Goal: Transaction & Acquisition: Purchase product/service

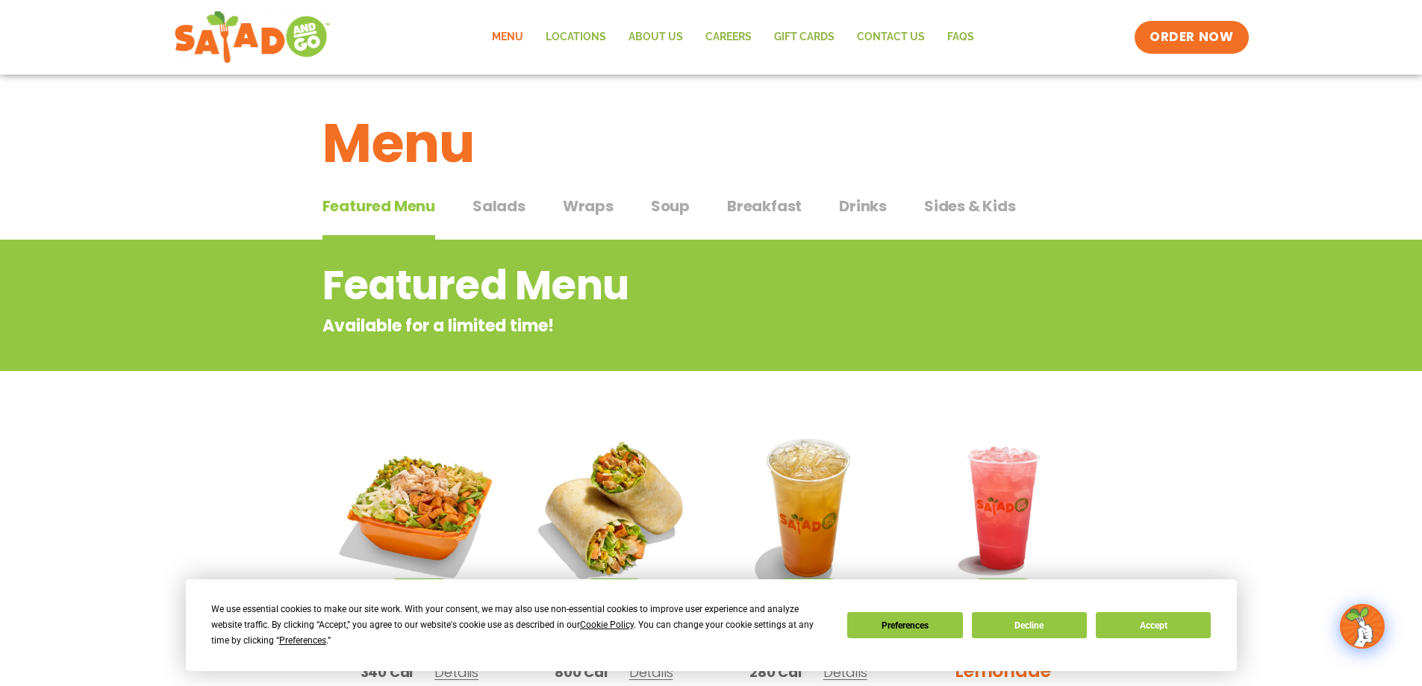
click at [933, 202] on span "Sides & Kids" at bounding box center [970, 206] width 92 height 22
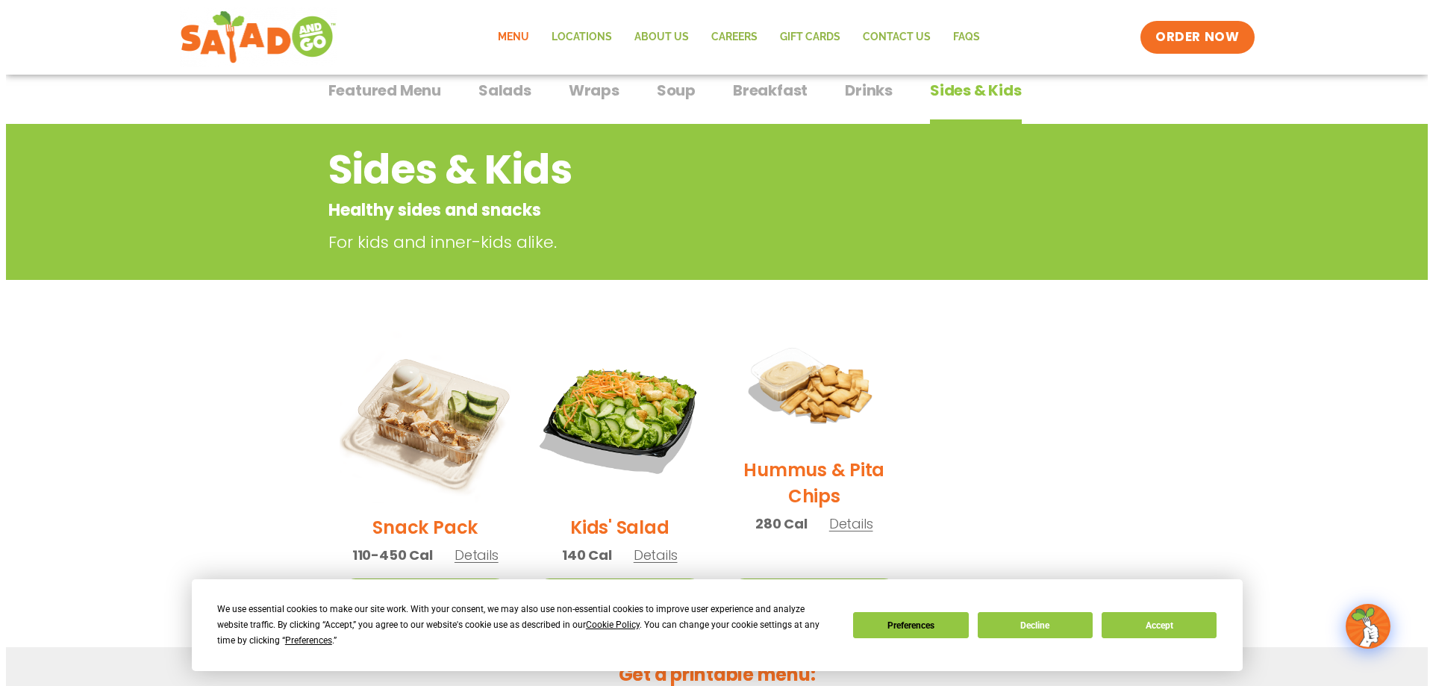
scroll to position [149, 0]
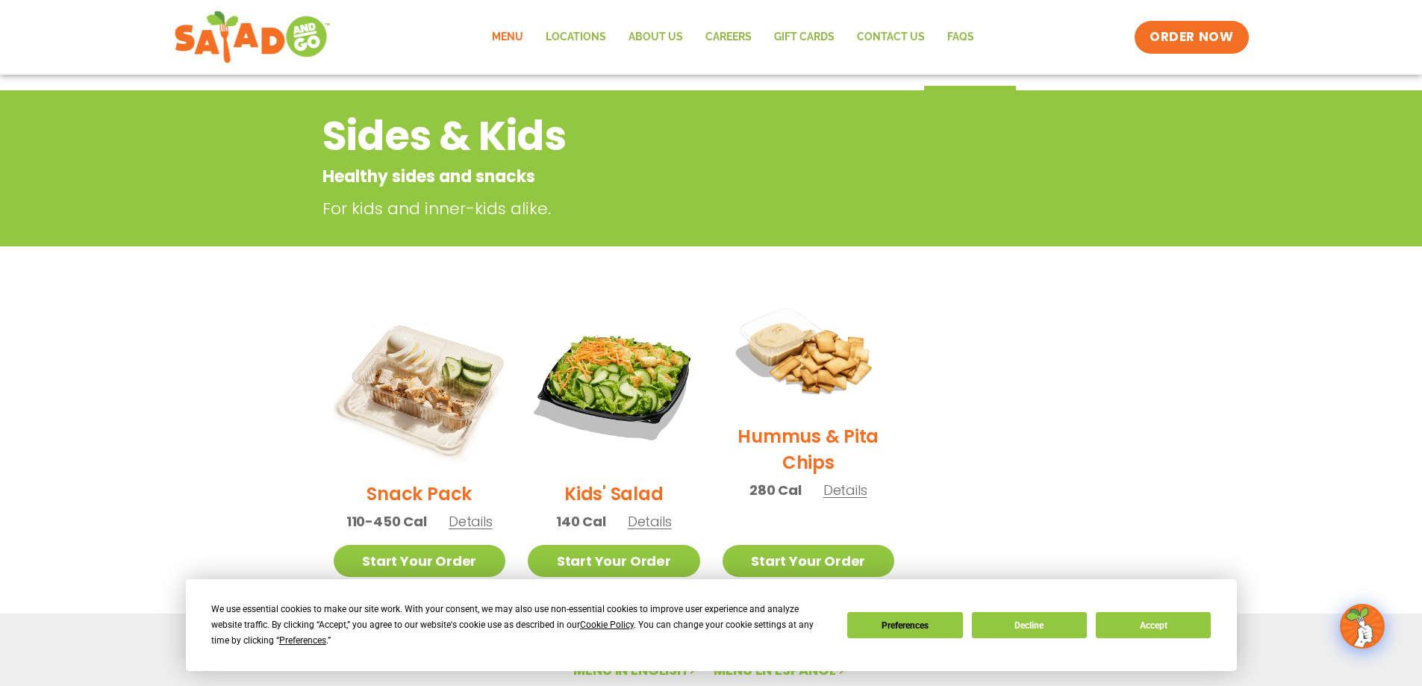
click at [813, 368] on img at bounding box center [808, 354] width 198 height 139
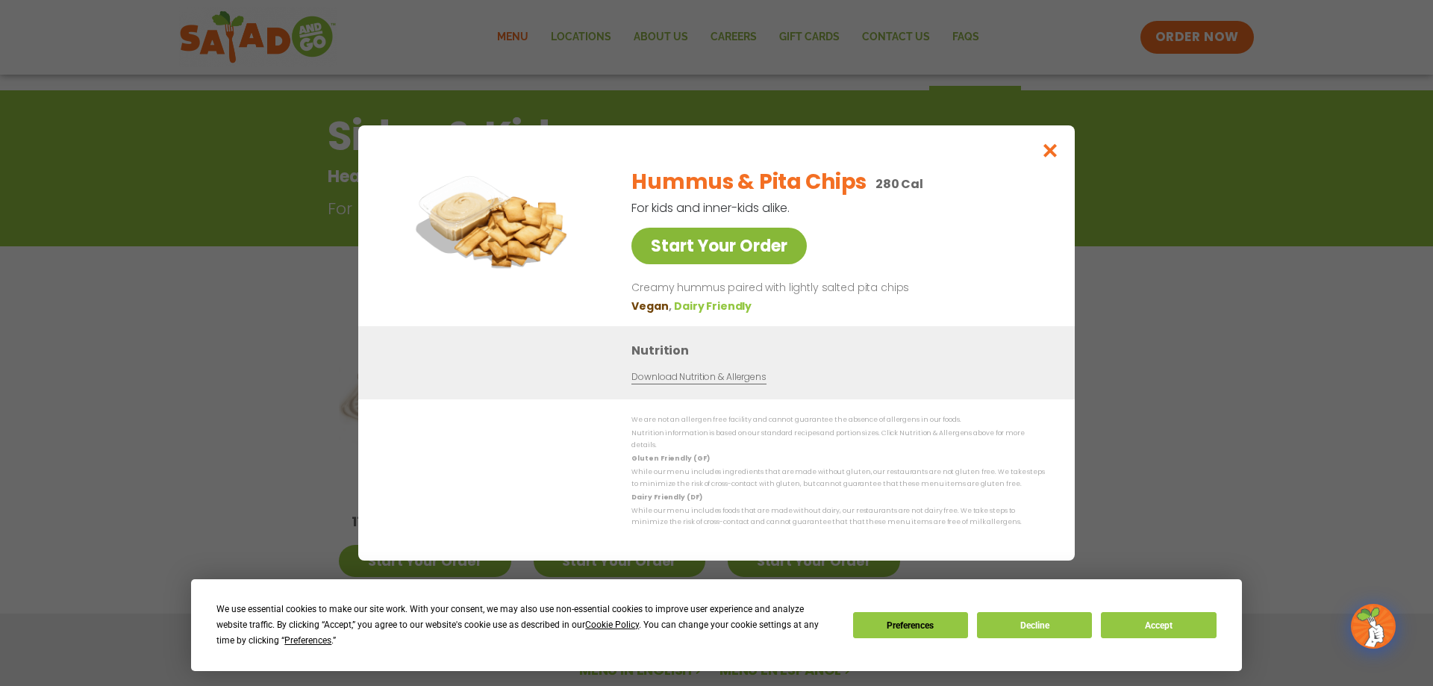
click at [734, 260] on link "Start Your Order" at bounding box center [719, 246] width 175 height 37
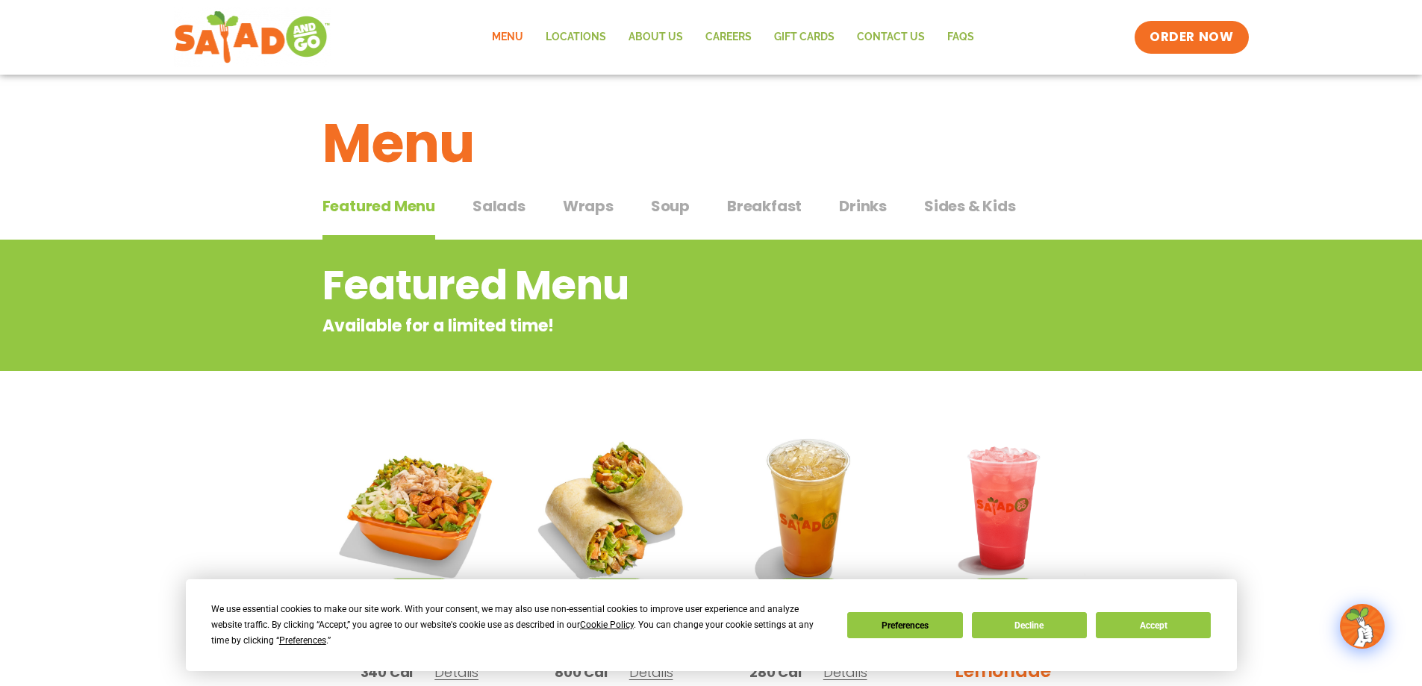
click at [511, 205] on span "Salads" at bounding box center [499, 206] width 53 height 22
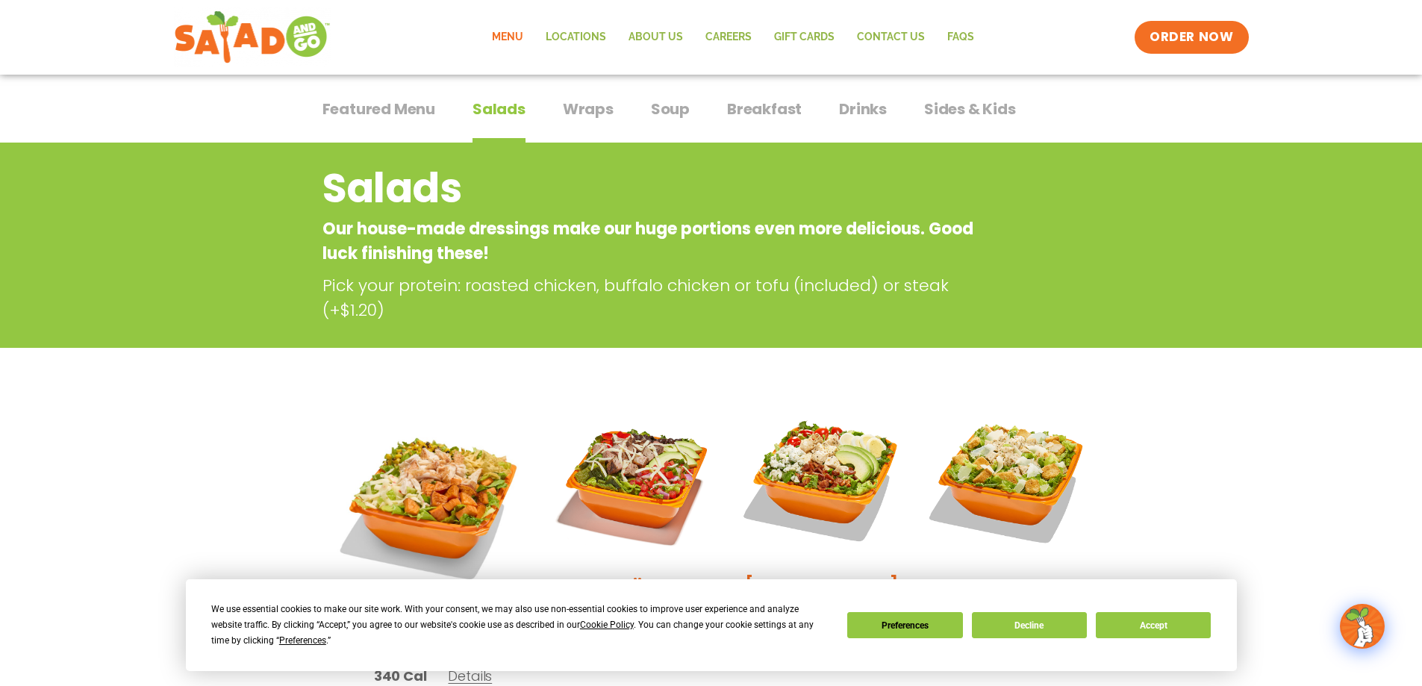
scroll to position [75, 0]
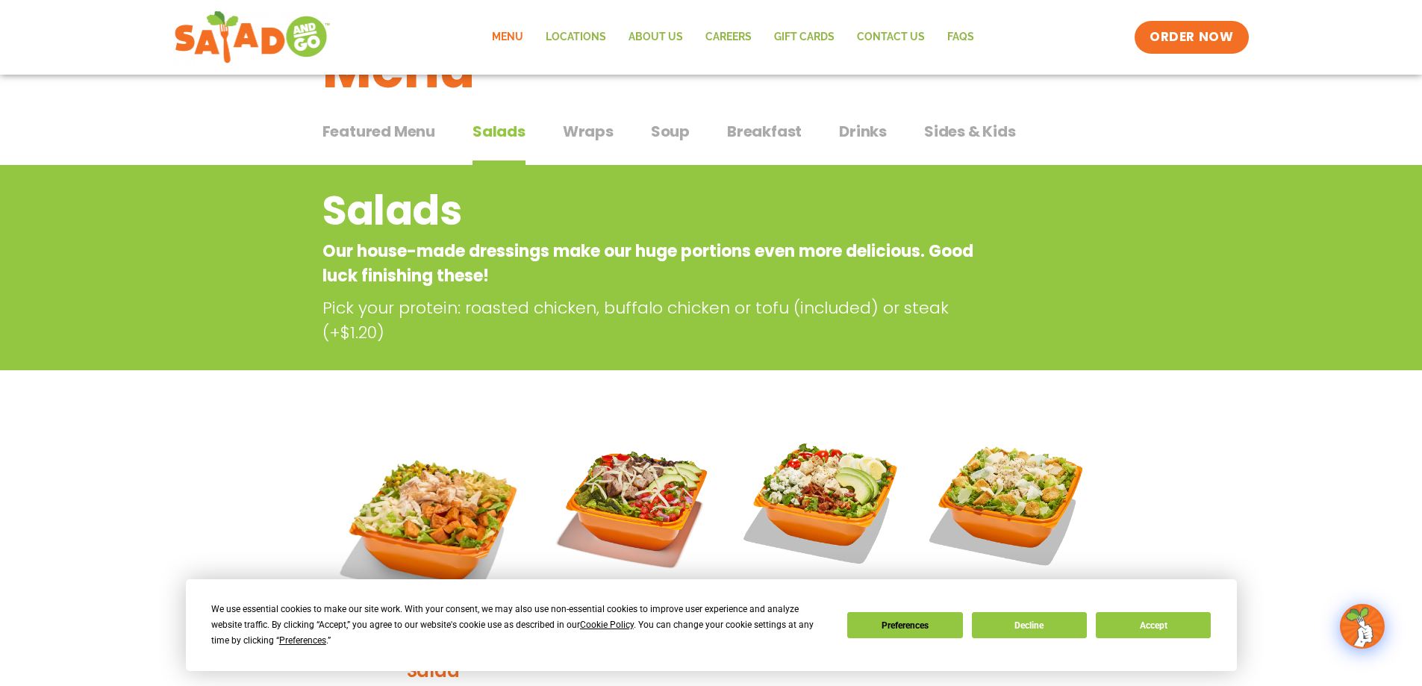
click at [577, 137] on span "Wraps" at bounding box center [588, 131] width 51 height 22
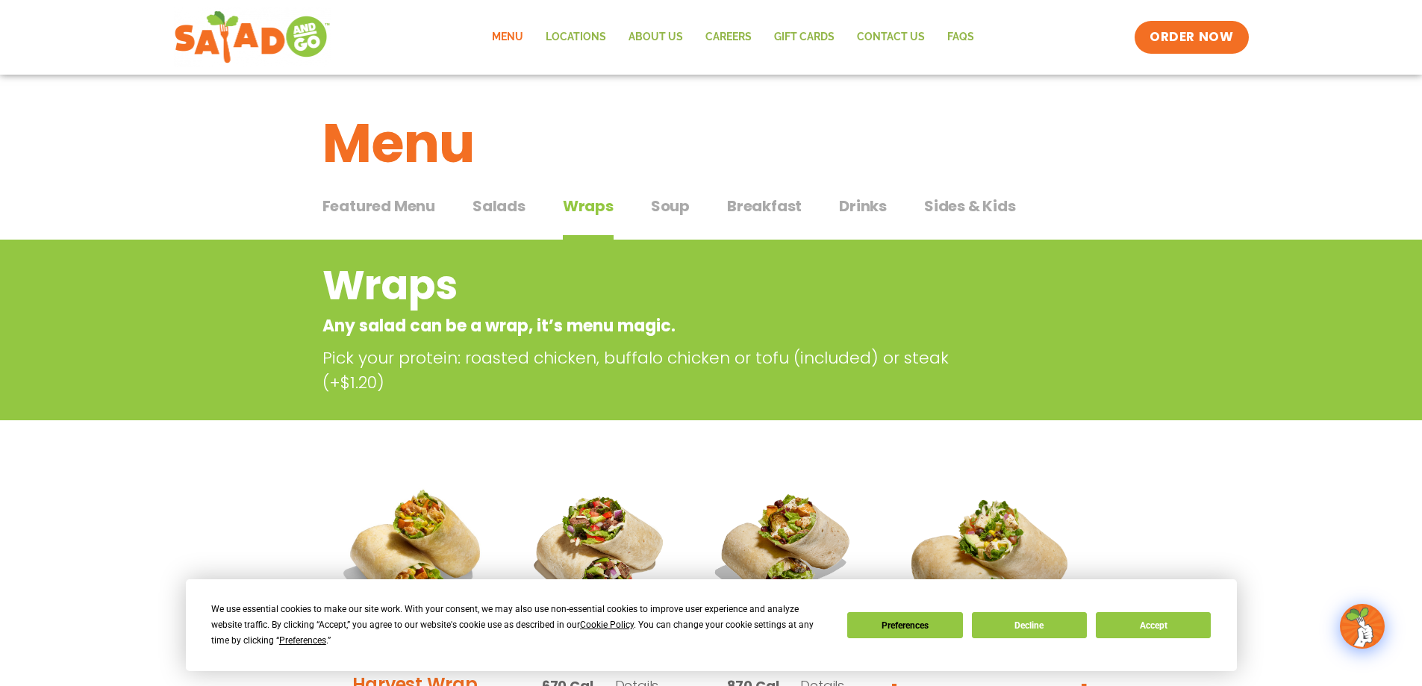
click at [678, 201] on span "Soup" at bounding box center [670, 206] width 39 height 22
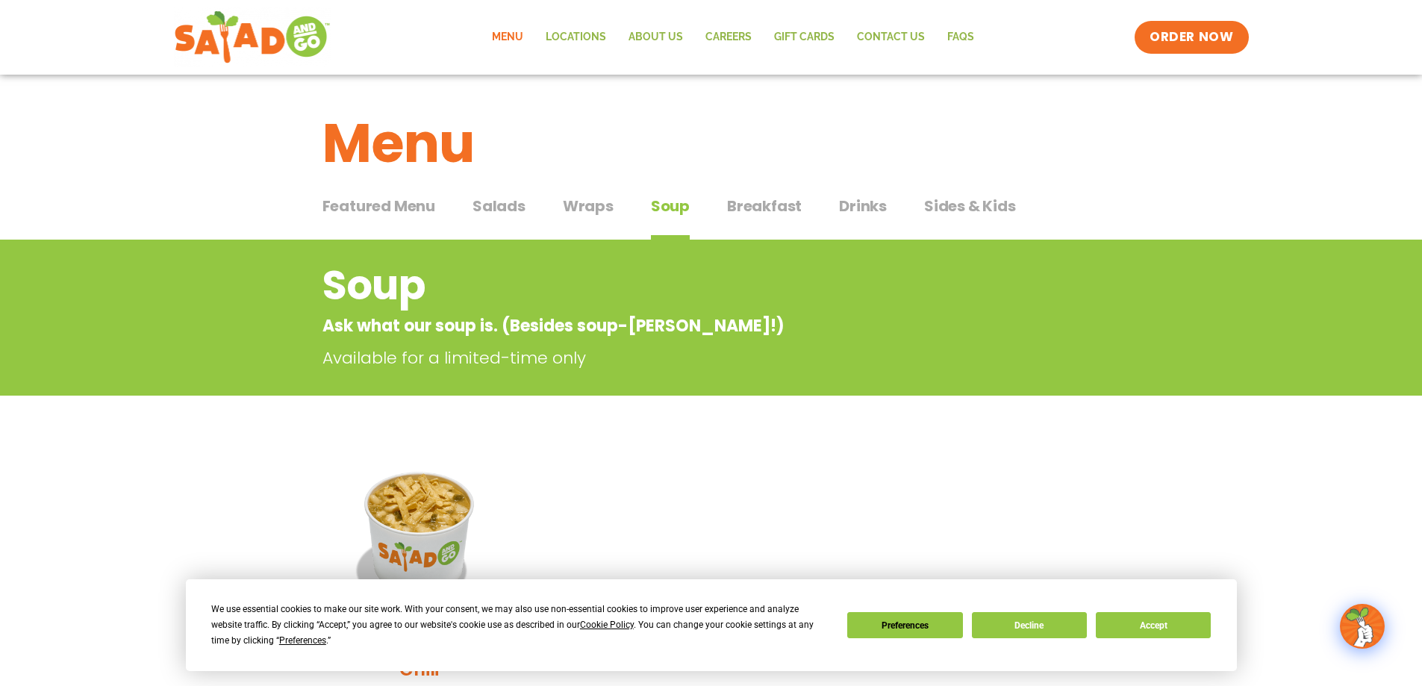
click at [759, 207] on span "Breakfast" at bounding box center [764, 206] width 75 height 22
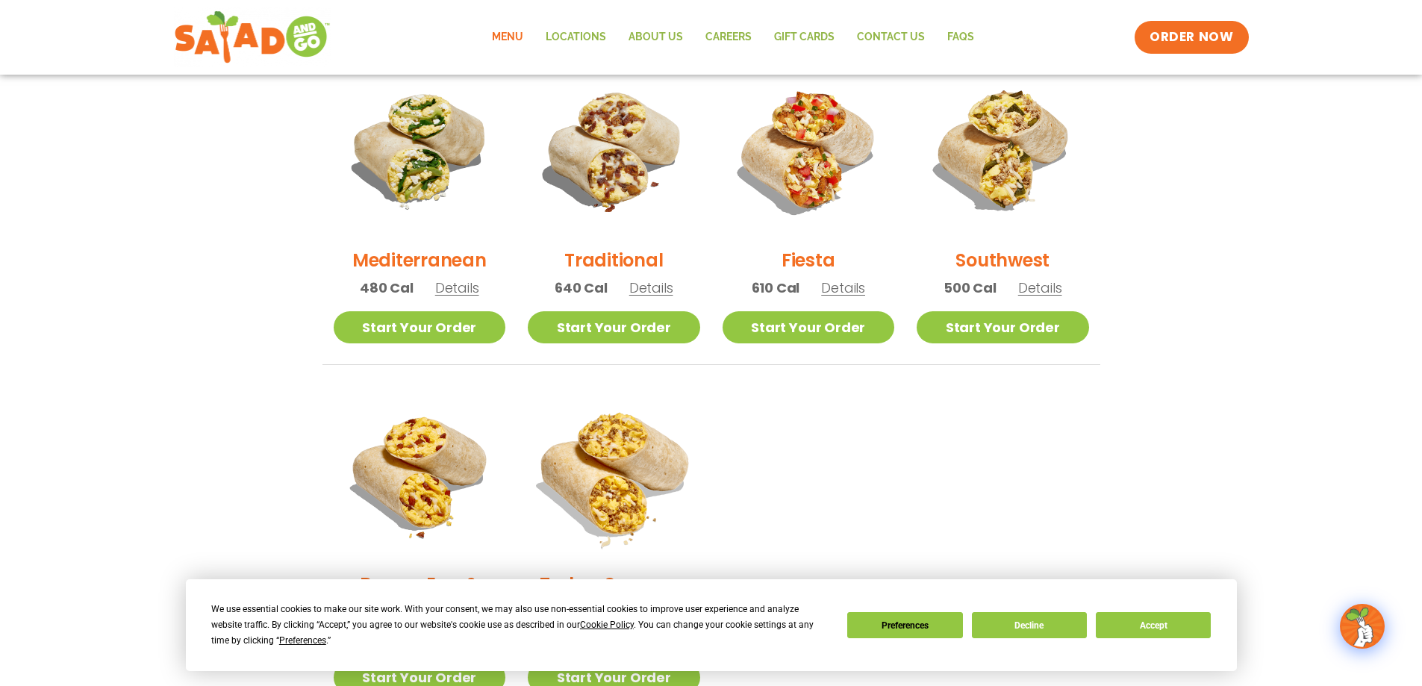
scroll to position [373, 0]
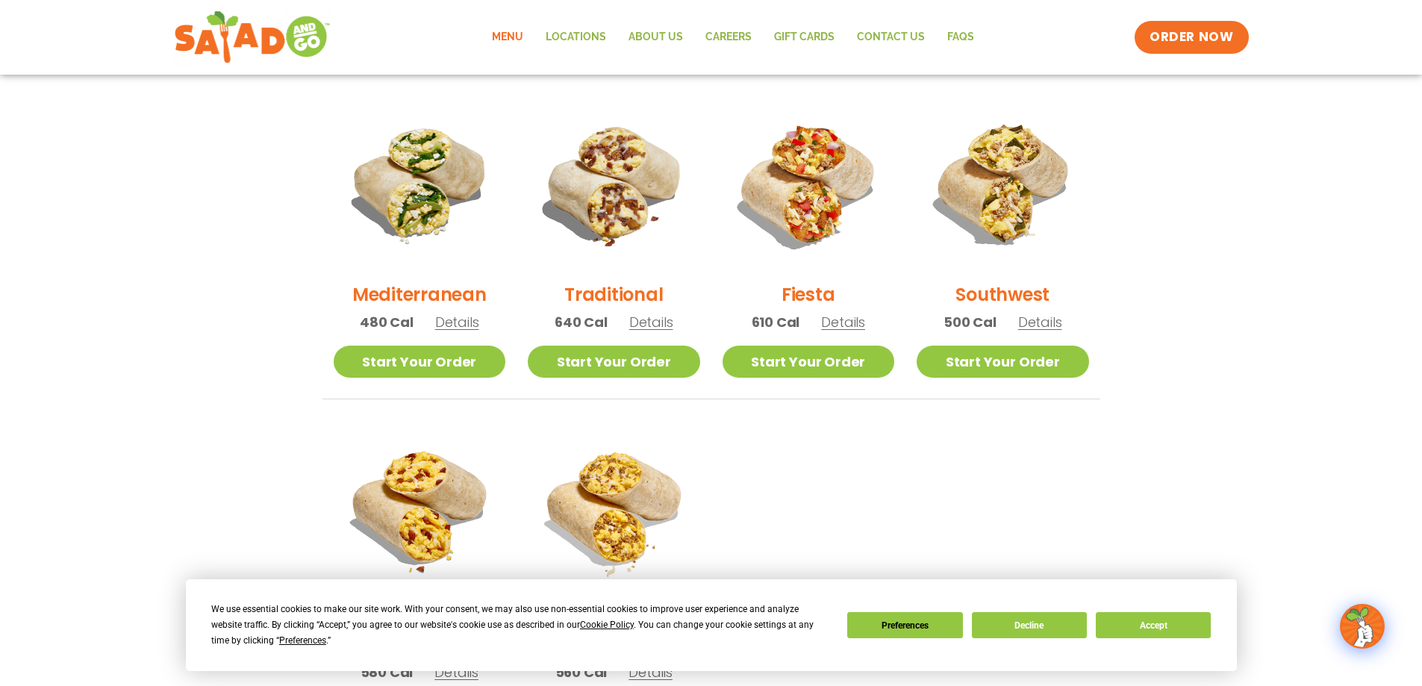
click at [641, 321] on span "Details" at bounding box center [651, 322] width 44 height 19
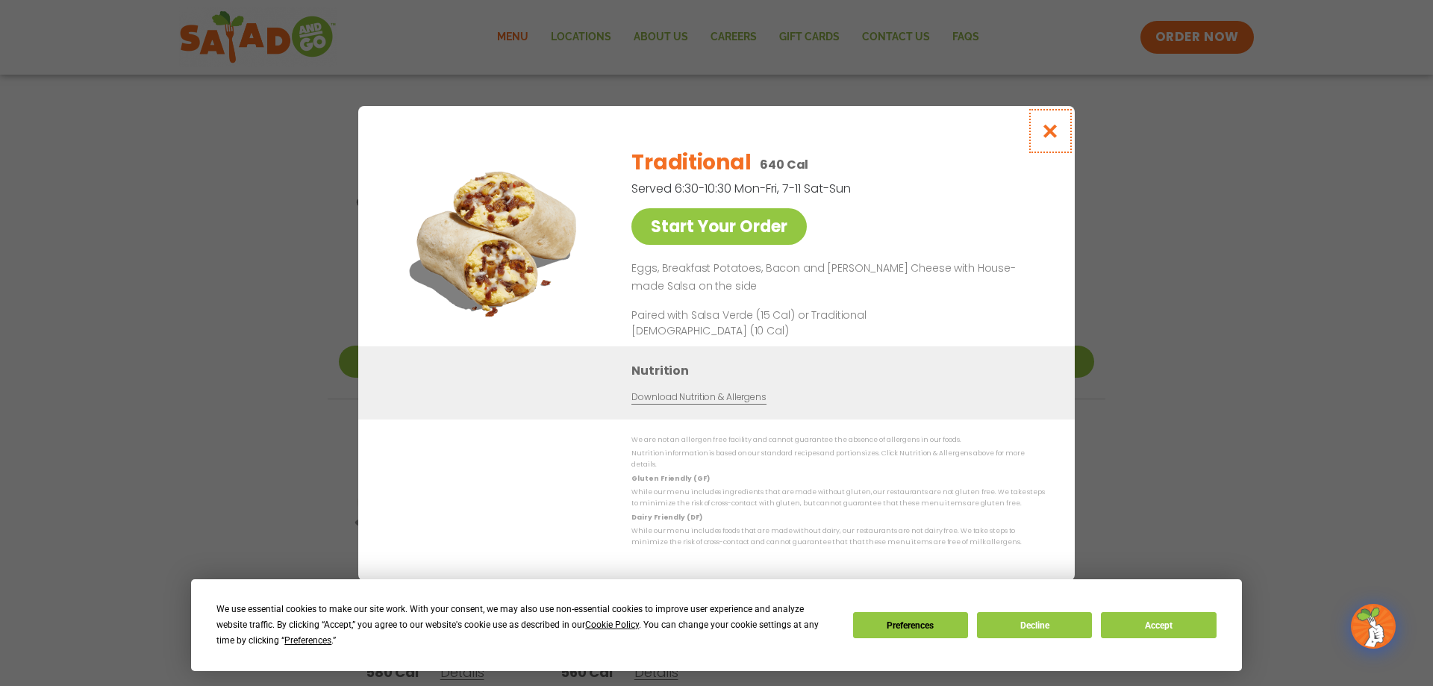
click at [1052, 133] on icon "Close modal" at bounding box center [1050, 131] width 19 height 16
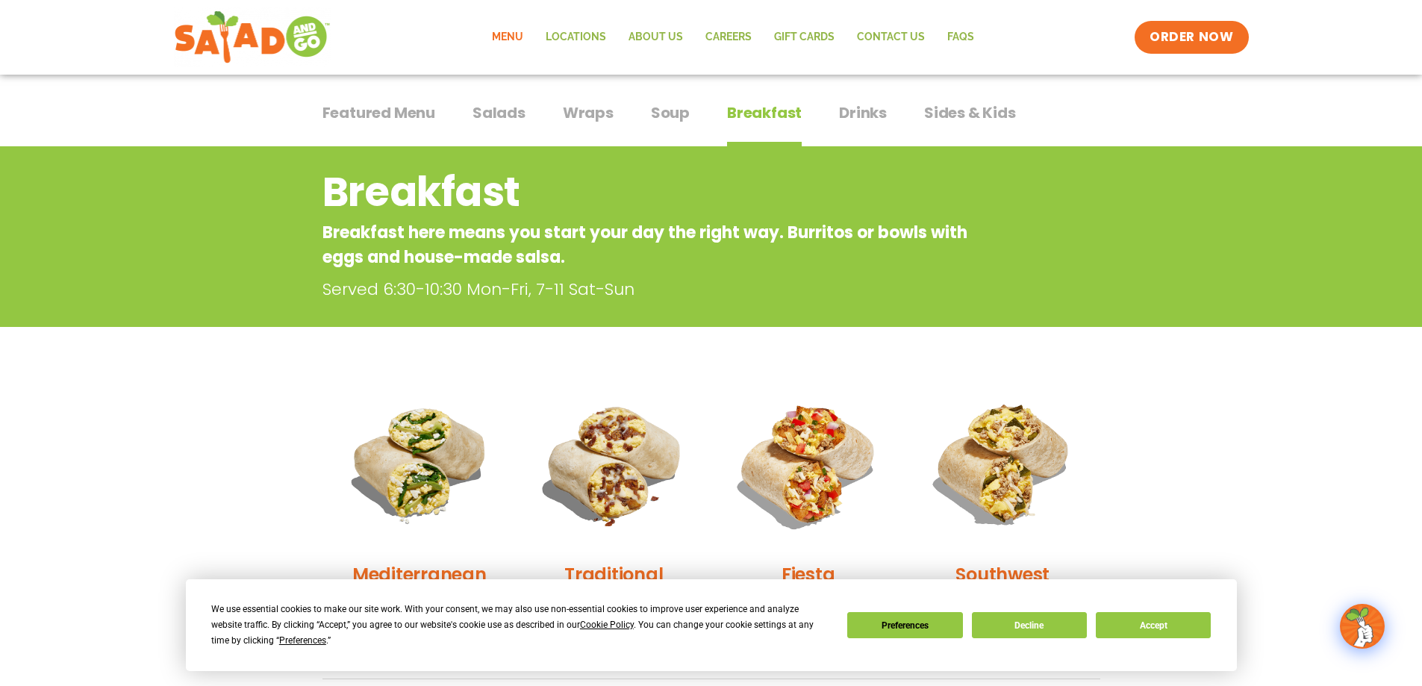
scroll to position [0, 0]
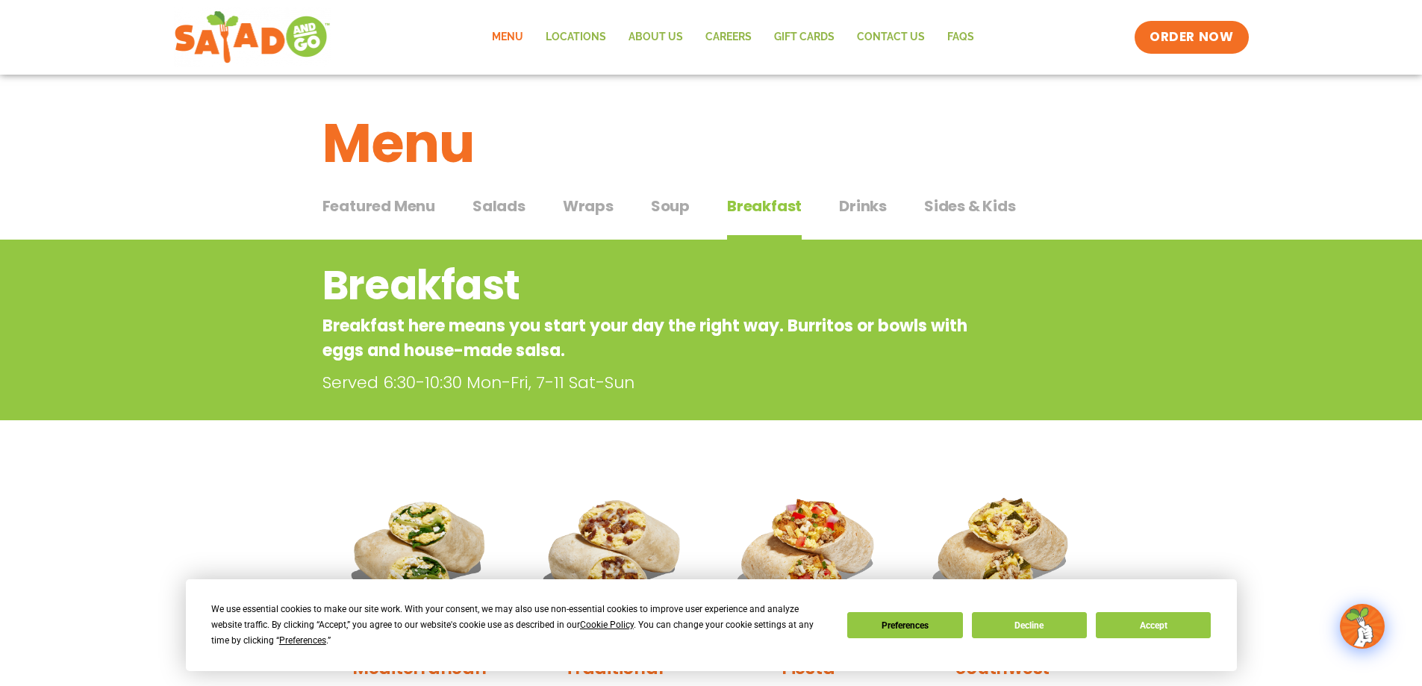
click at [841, 198] on span "Drinks" at bounding box center [863, 206] width 48 height 22
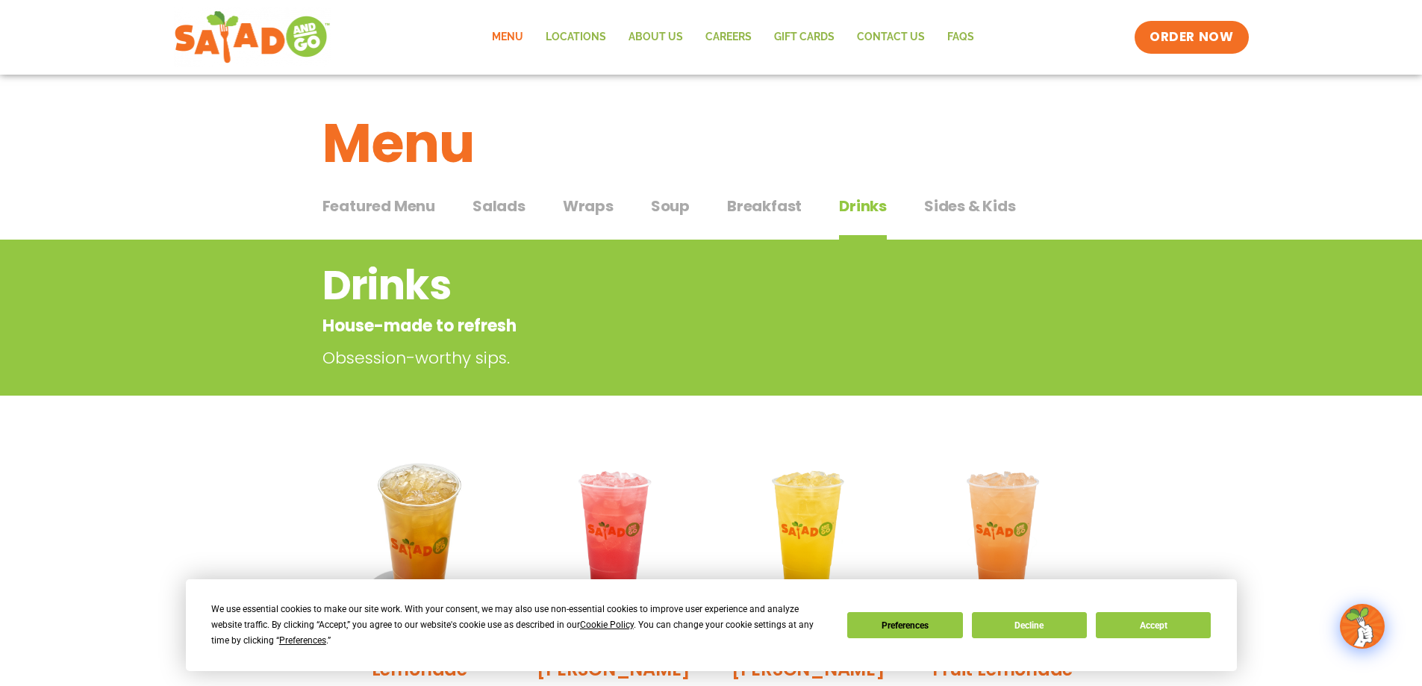
click at [932, 219] on button "Sides & Kids Sides & Kids" at bounding box center [970, 218] width 92 height 46
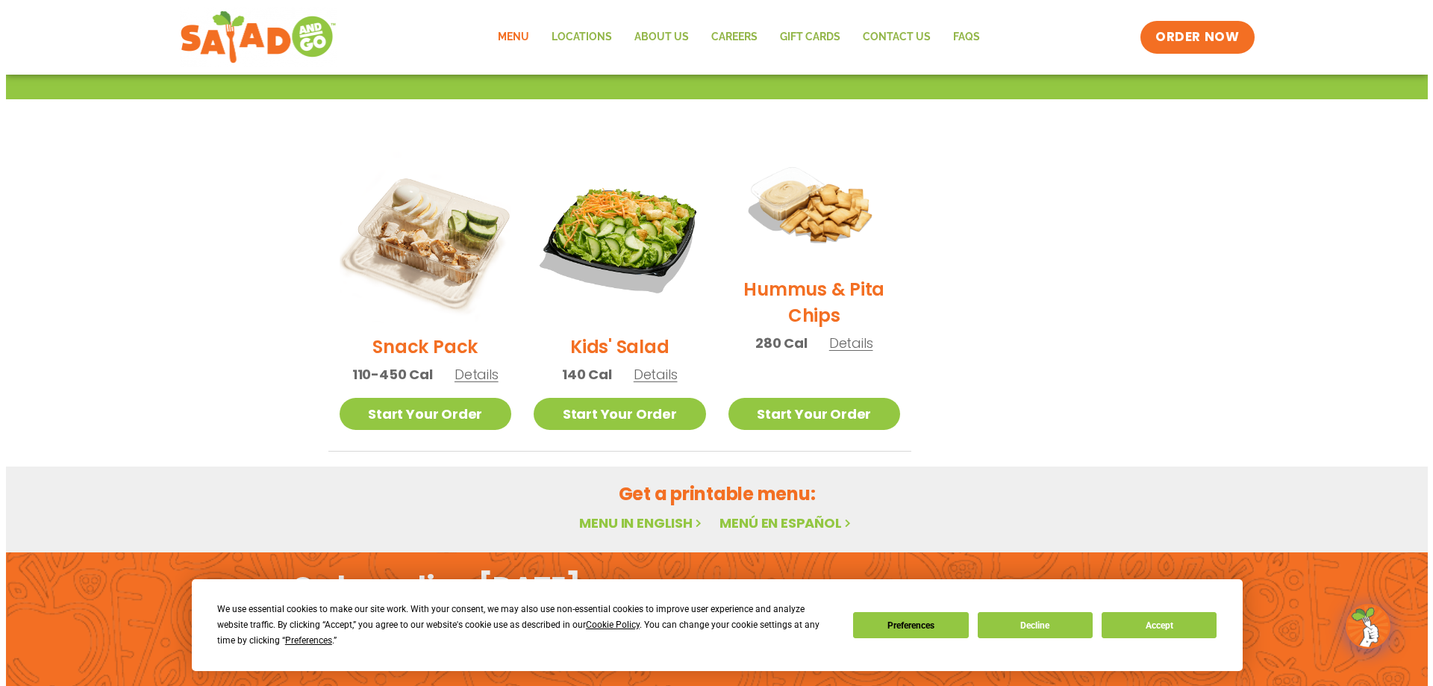
scroll to position [299, 0]
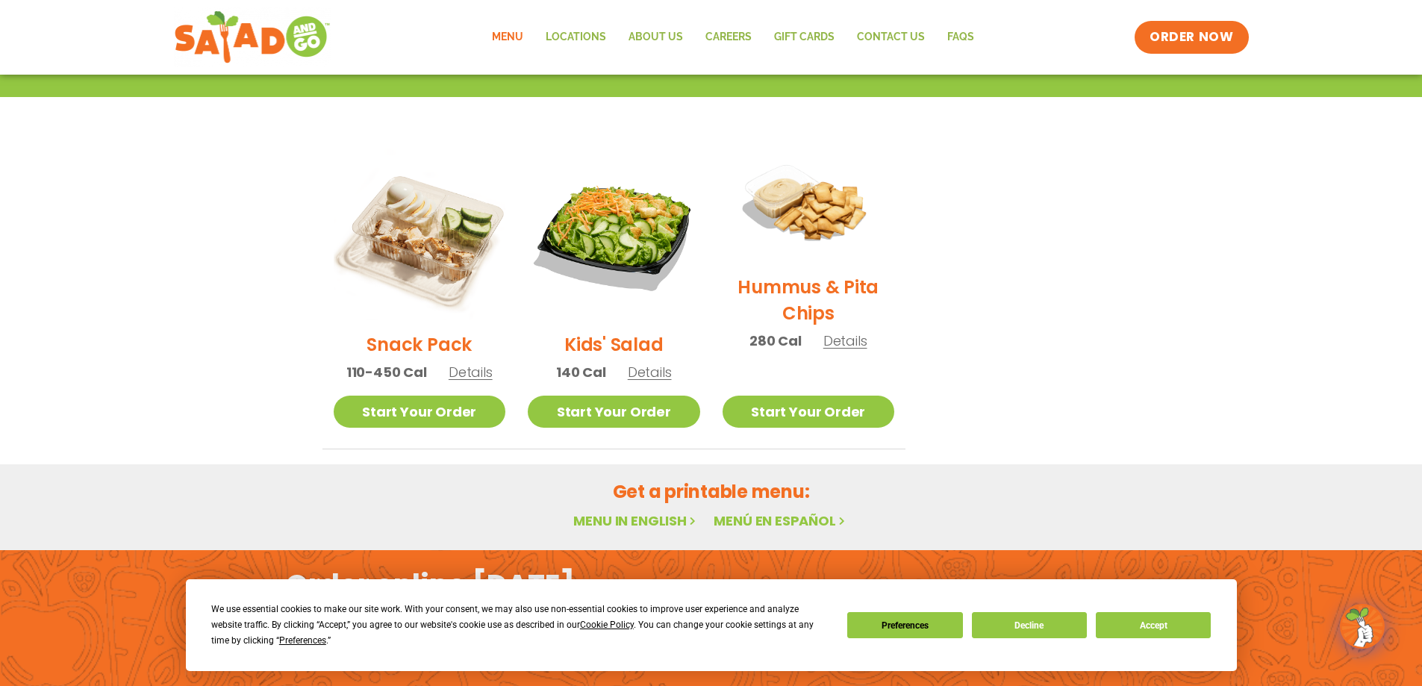
click at [651, 376] on span "Details" at bounding box center [650, 372] width 44 height 19
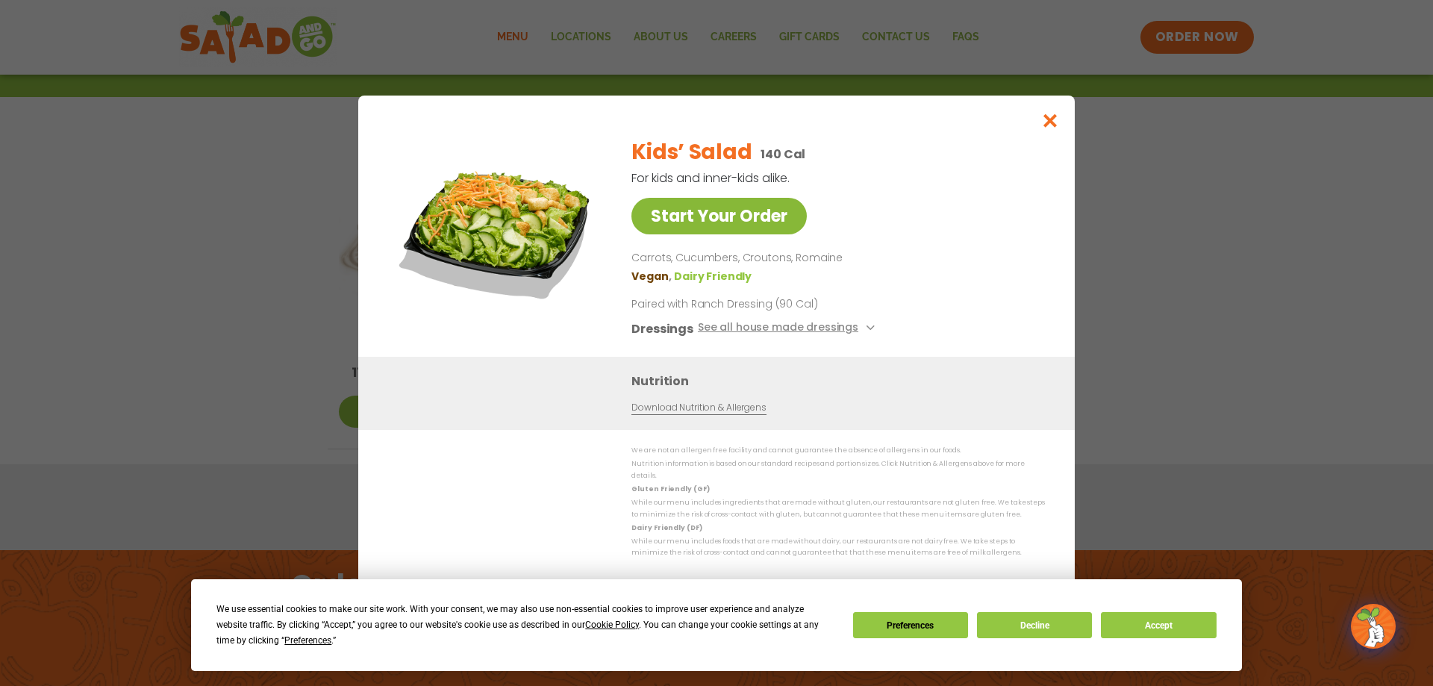
click at [731, 225] on link "Start Your Order" at bounding box center [719, 216] width 175 height 37
